Goal: Book appointment/travel/reservation

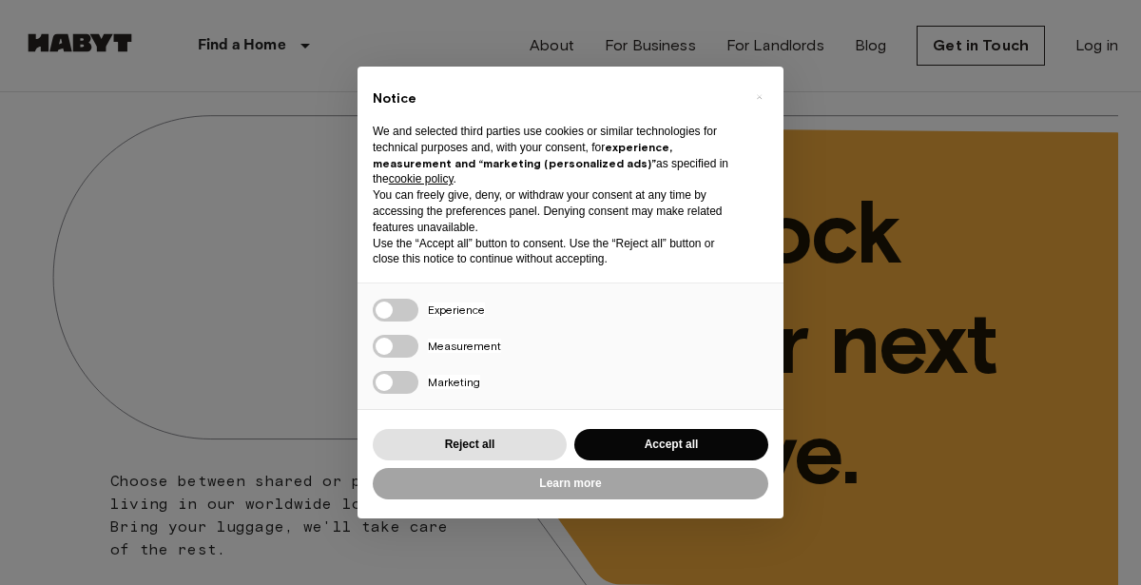
click at [509, 427] on div "Reject all Accept all" at bounding box center [570, 444] width 395 height 39
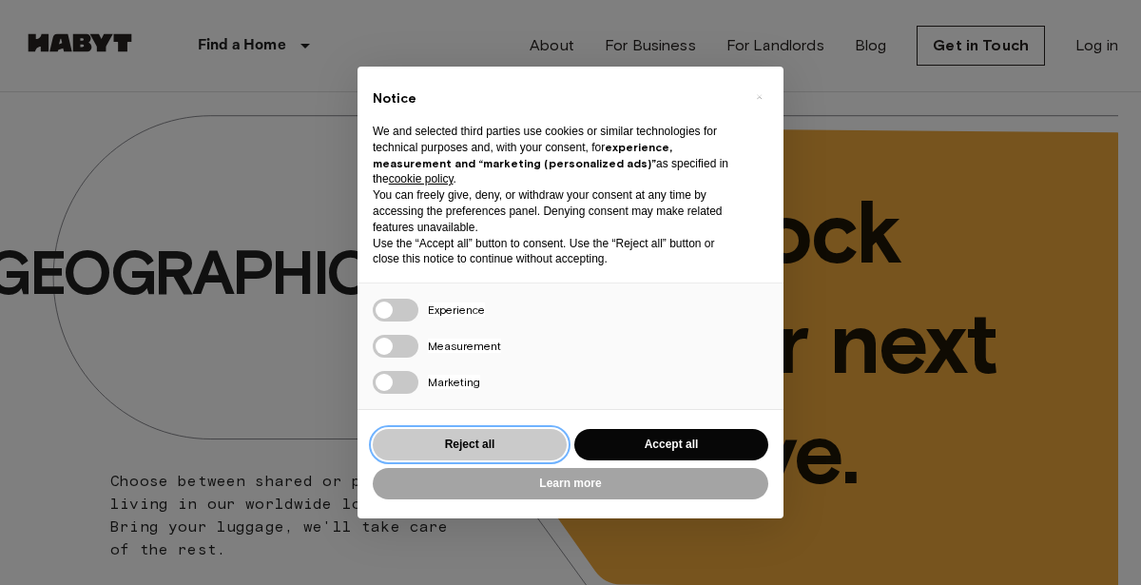
click at [502, 436] on button "Reject all" at bounding box center [470, 444] width 194 height 31
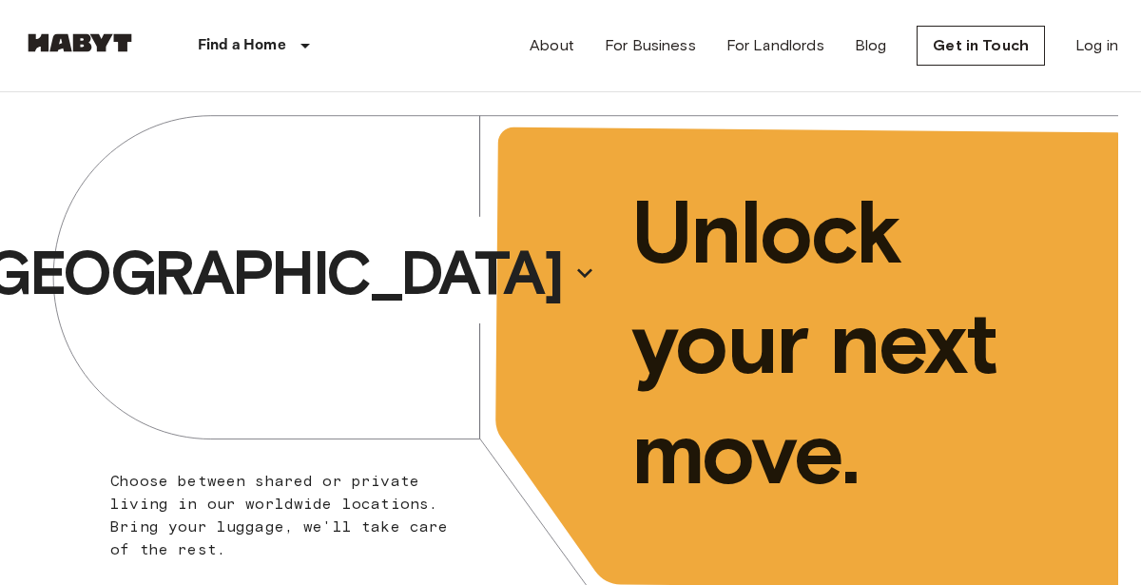
click at [362, 193] on div "[GEOGRAPHIC_DATA]" at bounding box center [297, 272] width 548 height 361
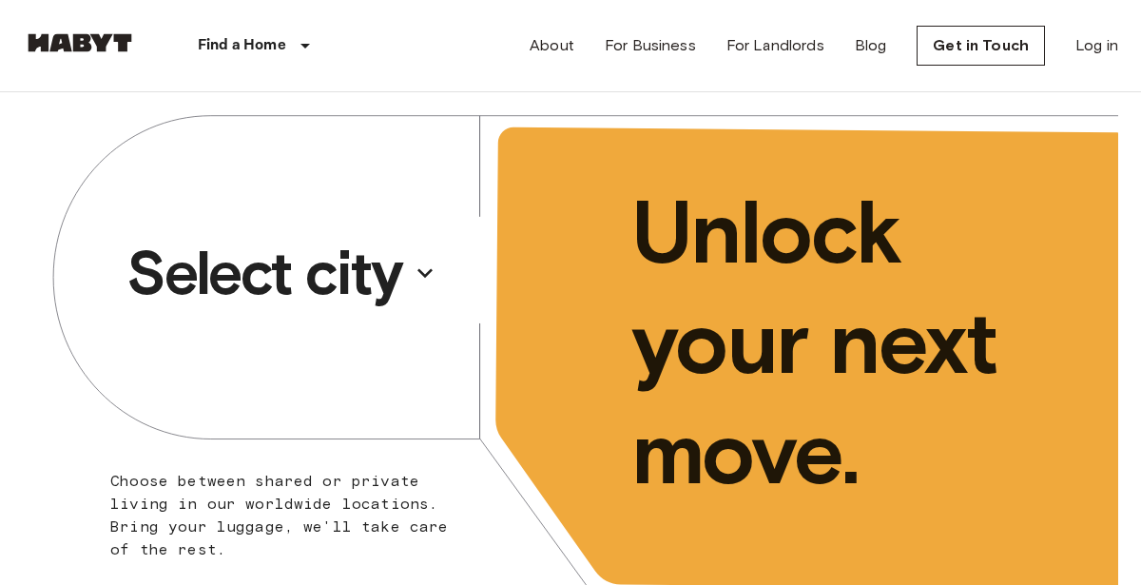
click at [382, 270] on p "Select city" at bounding box center [264, 273] width 276 height 76
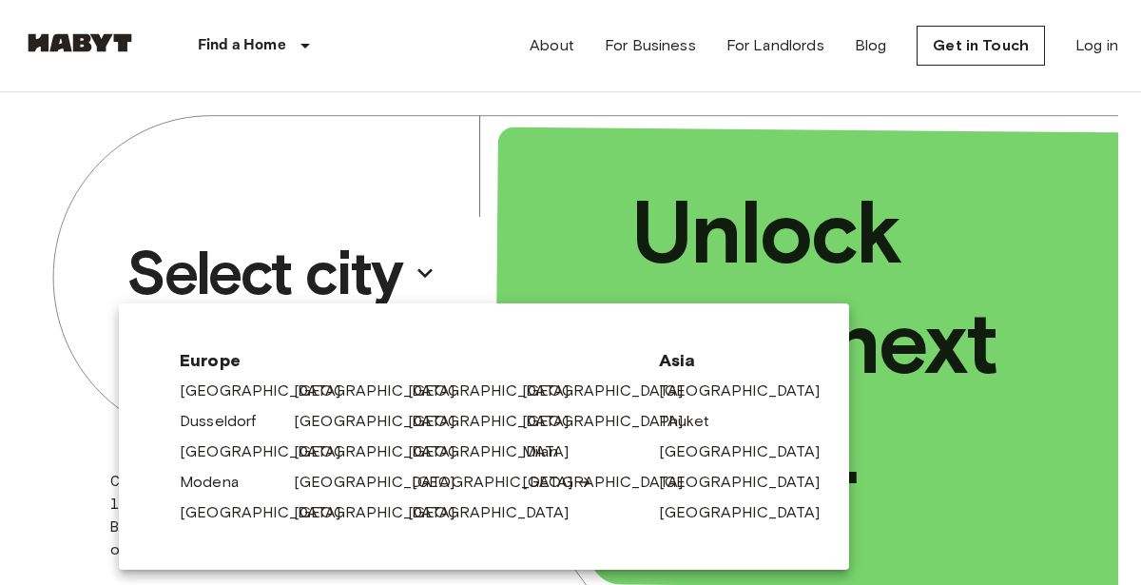
click at [438, 475] on link "[GEOGRAPHIC_DATA]" at bounding box center [502, 482] width 181 height 23
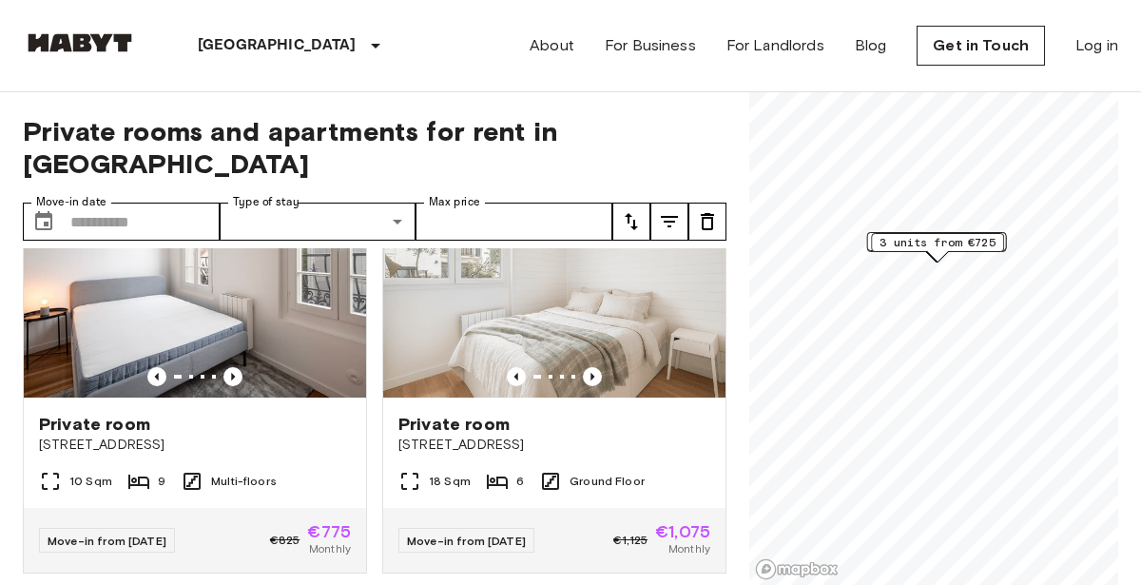
scroll to position [96, 0]
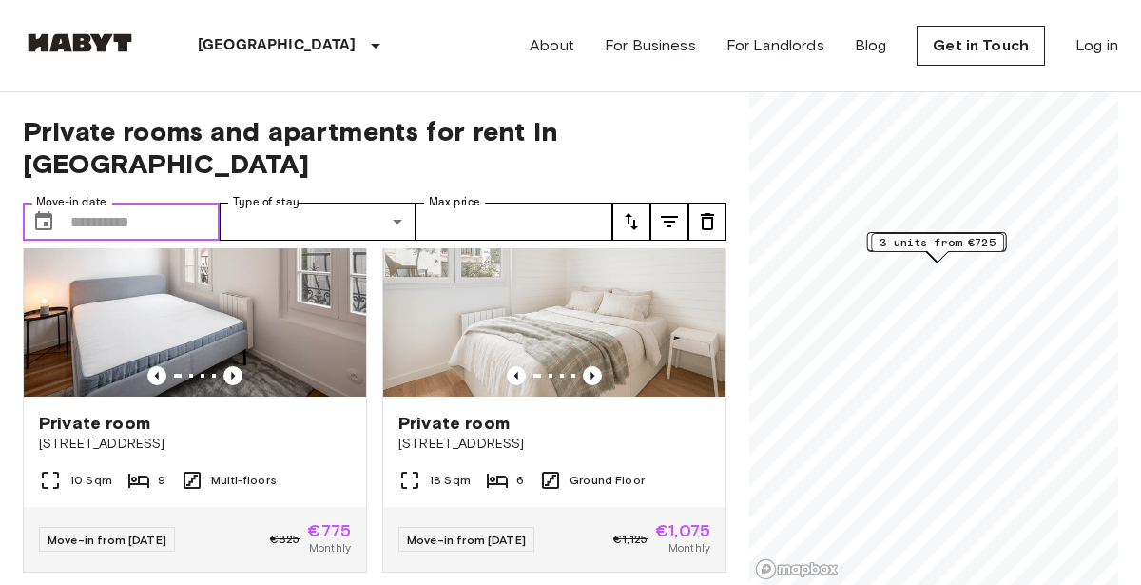
click at [62, 202] on button "Choose date" at bounding box center [44, 221] width 38 height 38
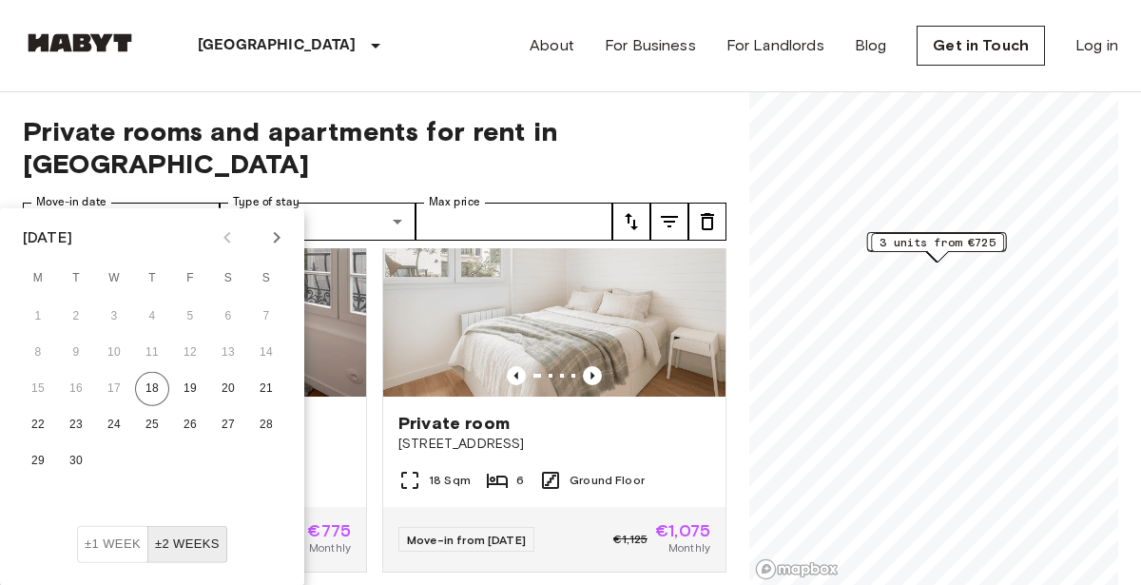
click at [282, 237] on icon "Next month" at bounding box center [276, 237] width 23 height 23
click at [127, 380] on button "15" at bounding box center [114, 389] width 34 height 34
type input "**********"
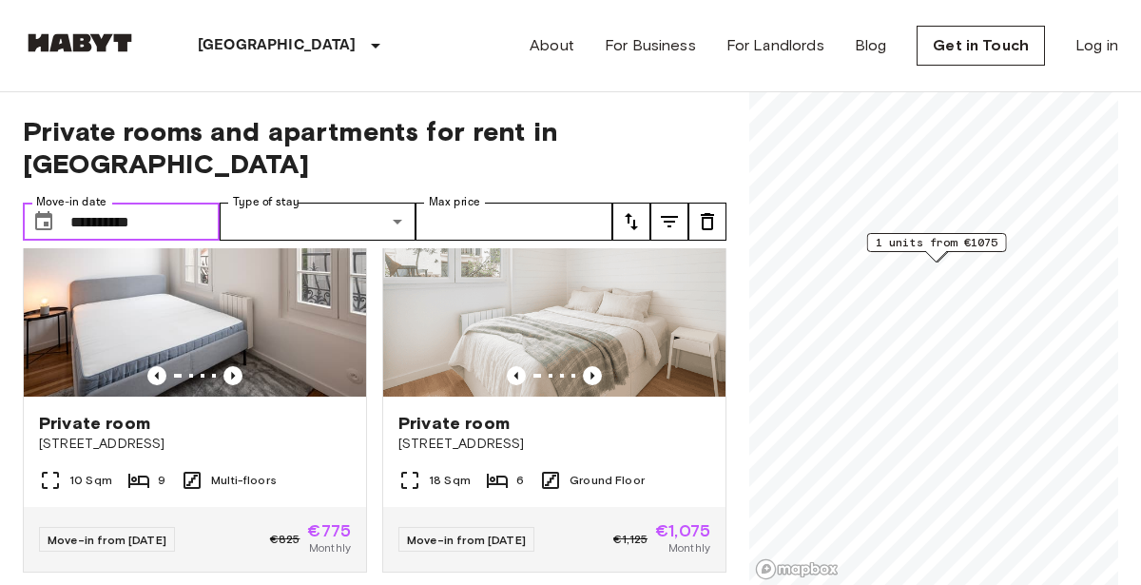
scroll to position [88, 0]
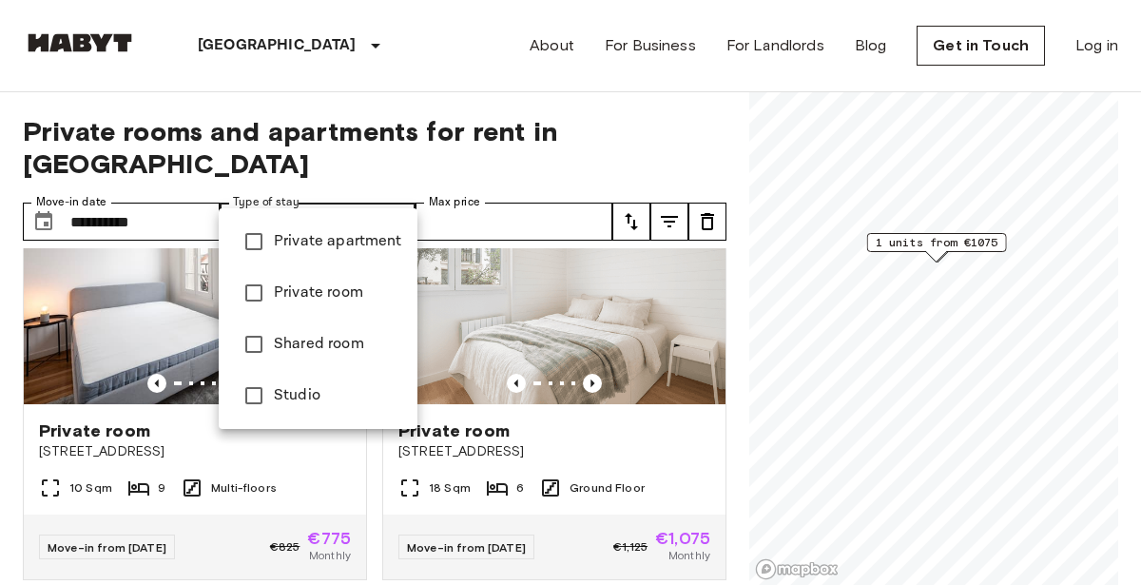
click at [494, 184] on div at bounding box center [570, 292] width 1141 height 585
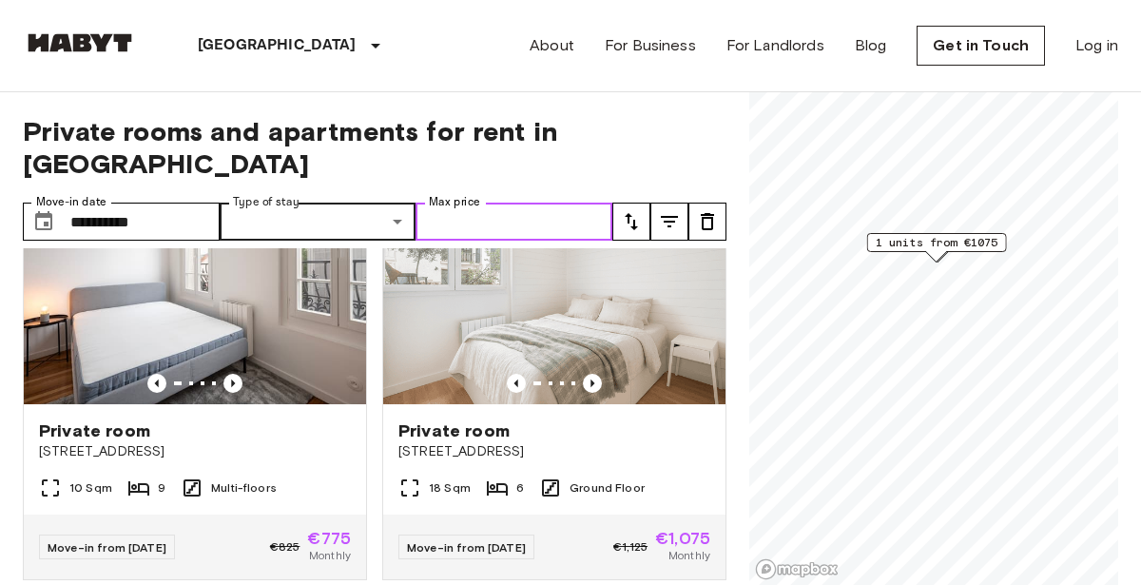
click at [494, 202] on input "Max price" at bounding box center [513, 221] width 197 height 38
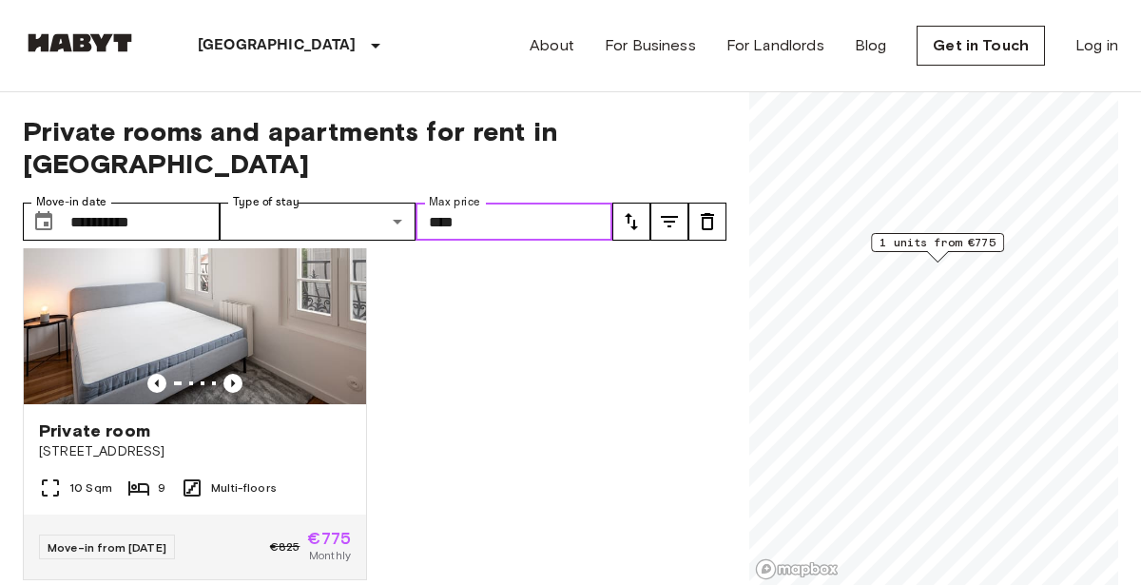
type input "****"
click at [676, 112] on div "**********" at bounding box center [374, 338] width 703 height 493
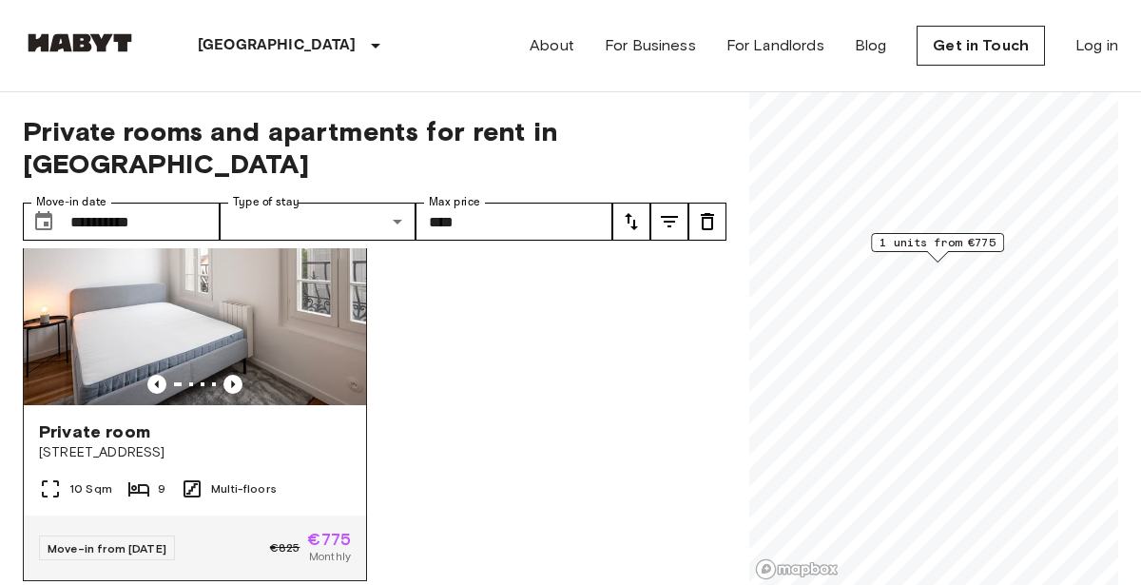
click at [67, 331] on img at bounding box center [195, 291] width 342 height 228
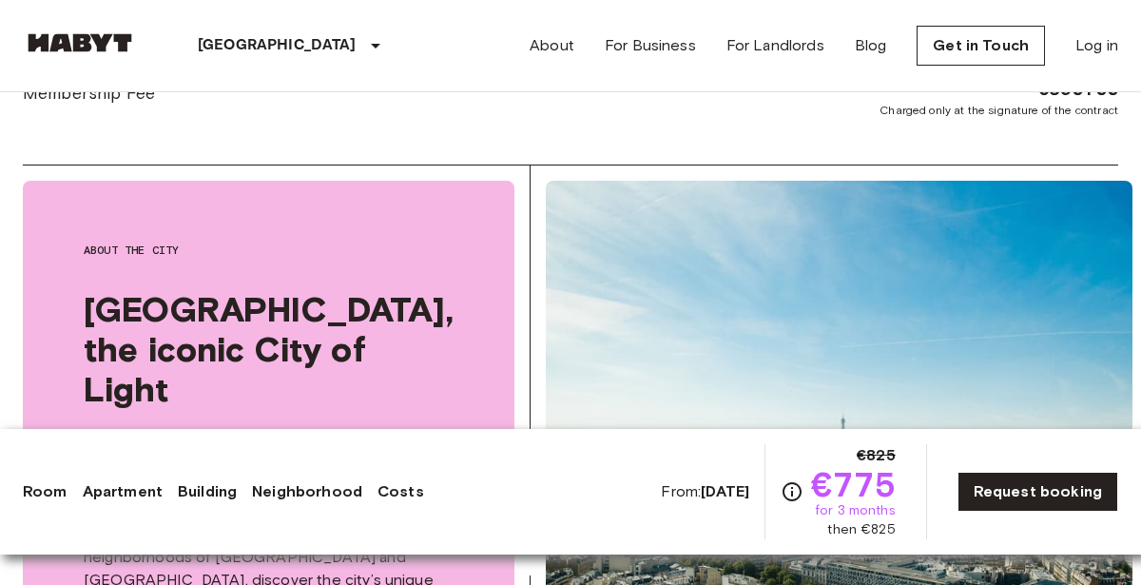
scroll to position [3082, 0]
